Goal: Find specific page/section: Find specific page/section

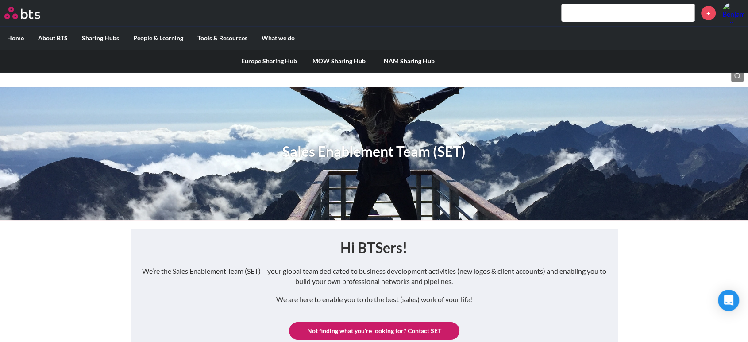
click at [260, 59] on link "Europe Sharing Hub" at bounding box center [269, 61] width 70 height 23
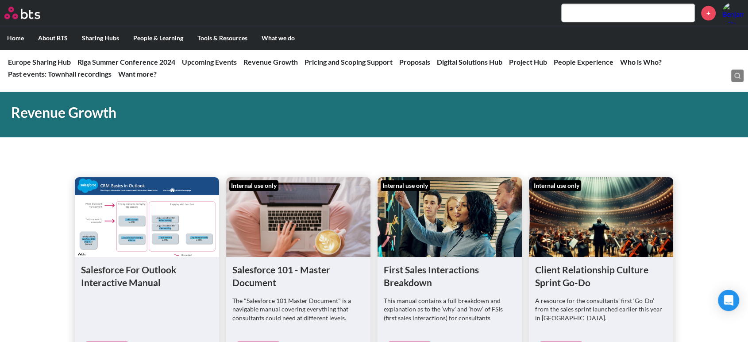
scroll to position [712, 0]
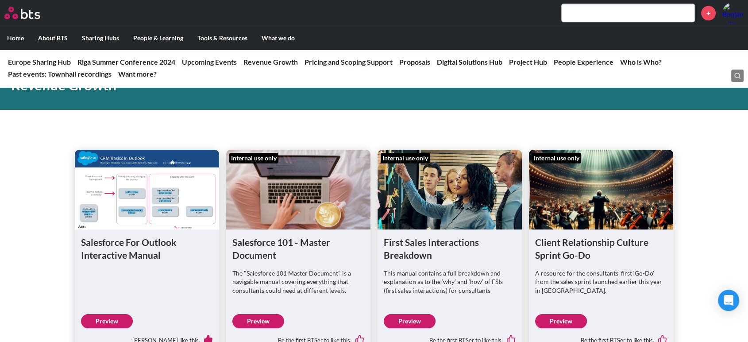
click at [256, 319] on link "Preview" at bounding box center [258, 321] width 52 height 14
